Goal: Information Seeking & Learning: Learn about a topic

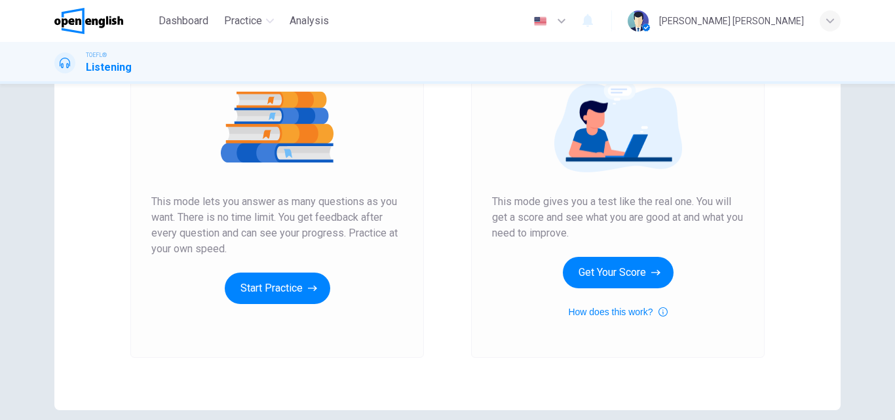
scroll to position [156, 0]
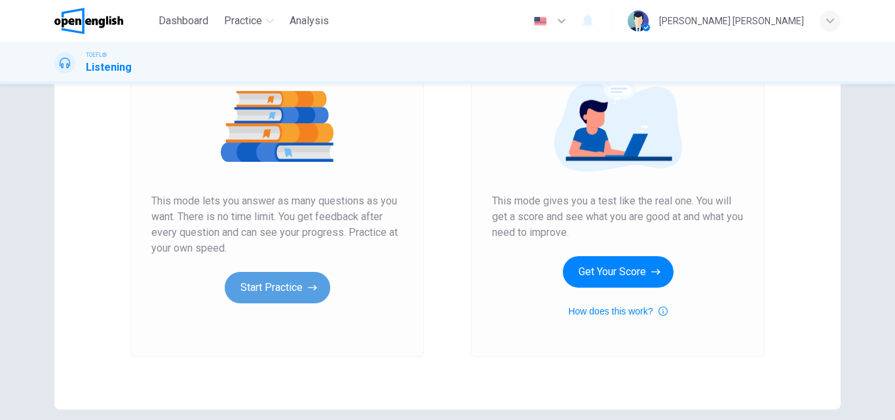
click at [255, 289] on button "Start Practice" at bounding box center [277, 287] width 105 height 31
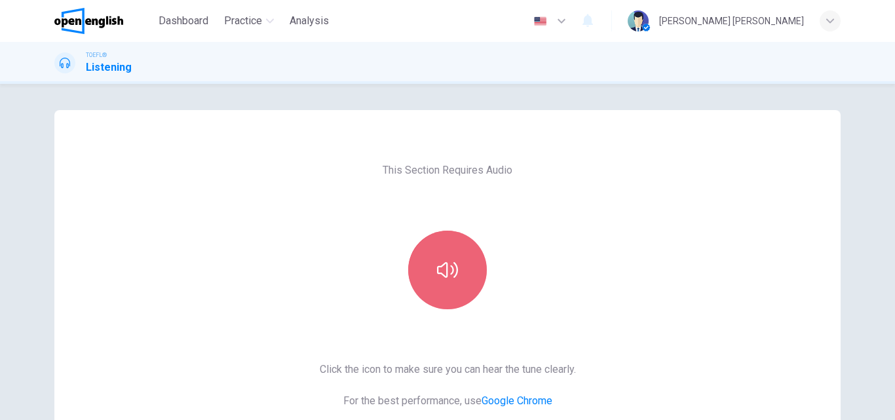
click at [453, 276] on icon "button" at bounding box center [447, 269] width 21 height 21
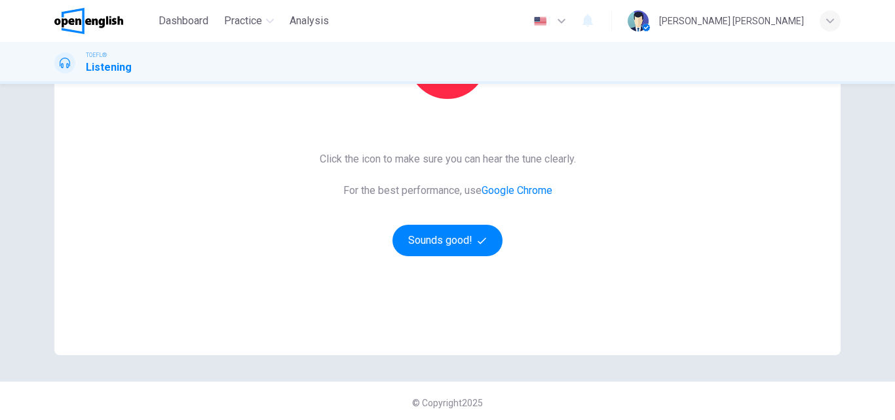
scroll to position [212, 0]
click at [426, 243] on button "Sounds good!" at bounding box center [447, 238] width 110 height 31
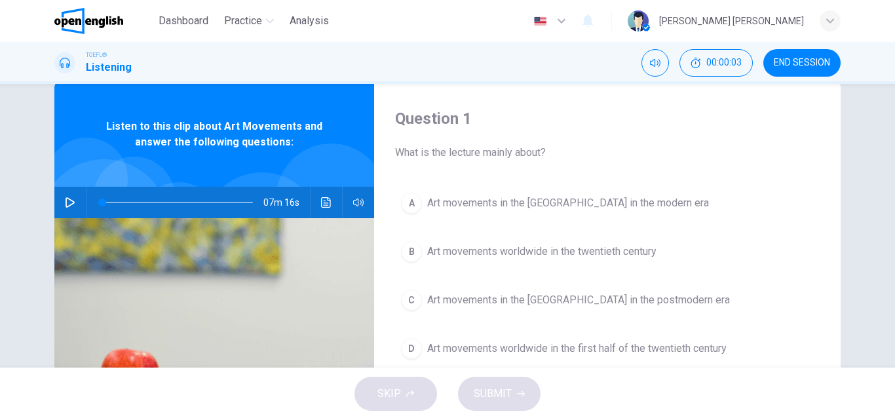
scroll to position [3, 0]
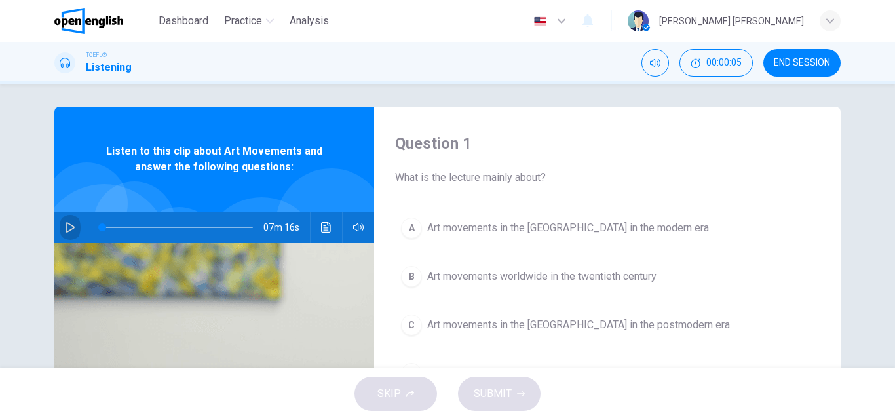
click at [66, 221] on button "button" at bounding box center [70, 227] width 21 height 31
click at [776, 140] on h4 "Question 1" at bounding box center [607, 143] width 424 height 21
click at [67, 224] on icon "button" at bounding box center [70, 227] width 10 height 10
type input "**"
drag, startPoint x: 67, startPoint y: 224, endPoint x: 540, endPoint y: 71, distance: 497.1
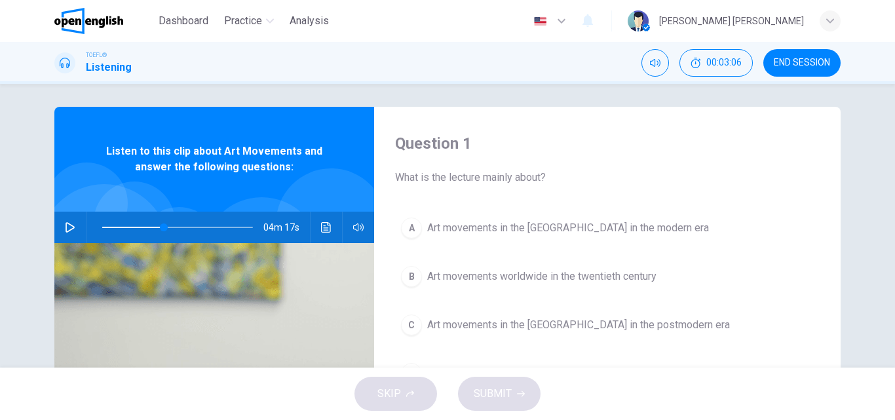
click at [540, 71] on div "Dashboard Practice Analysis English ** ​ [PERSON_NAME] [PERSON_NAME] TOEFL® Lis…" at bounding box center [447, 210] width 895 height 420
